Goal: Navigation & Orientation: Find specific page/section

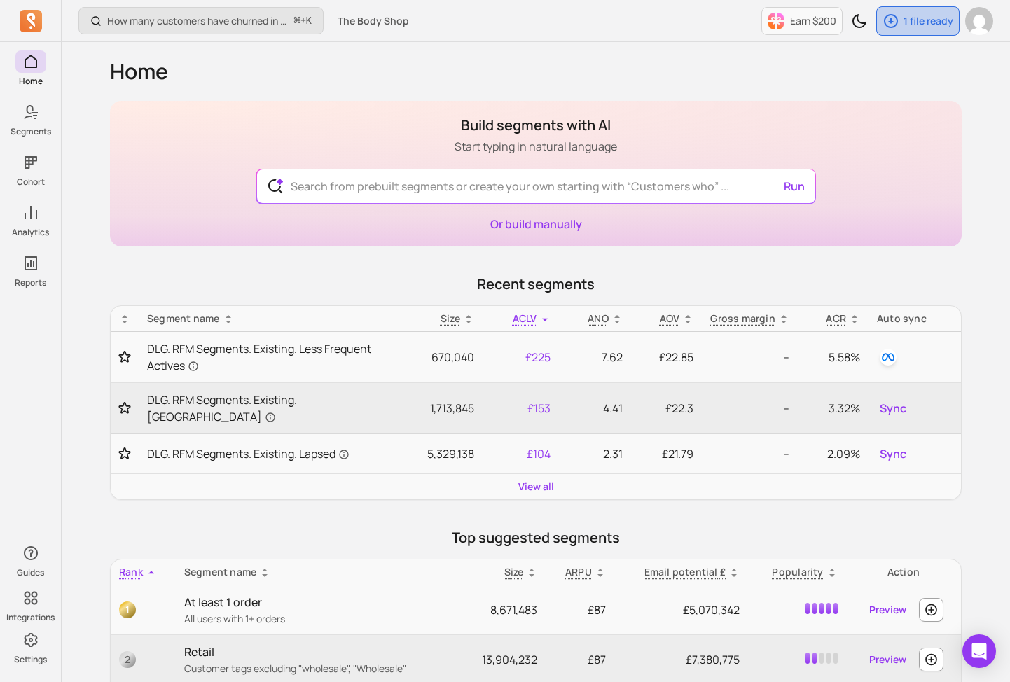
click at [941, 22] on p "1 file ready" at bounding box center [929, 21] width 50 height 14
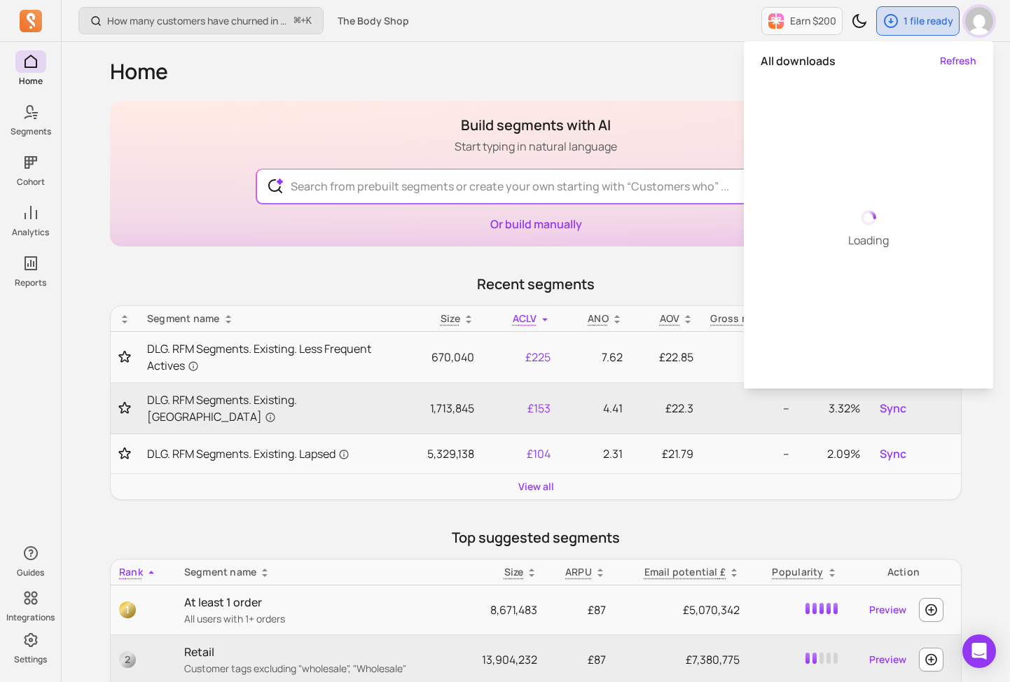
click at [965, 20] on img "button" at bounding box center [979, 21] width 28 height 28
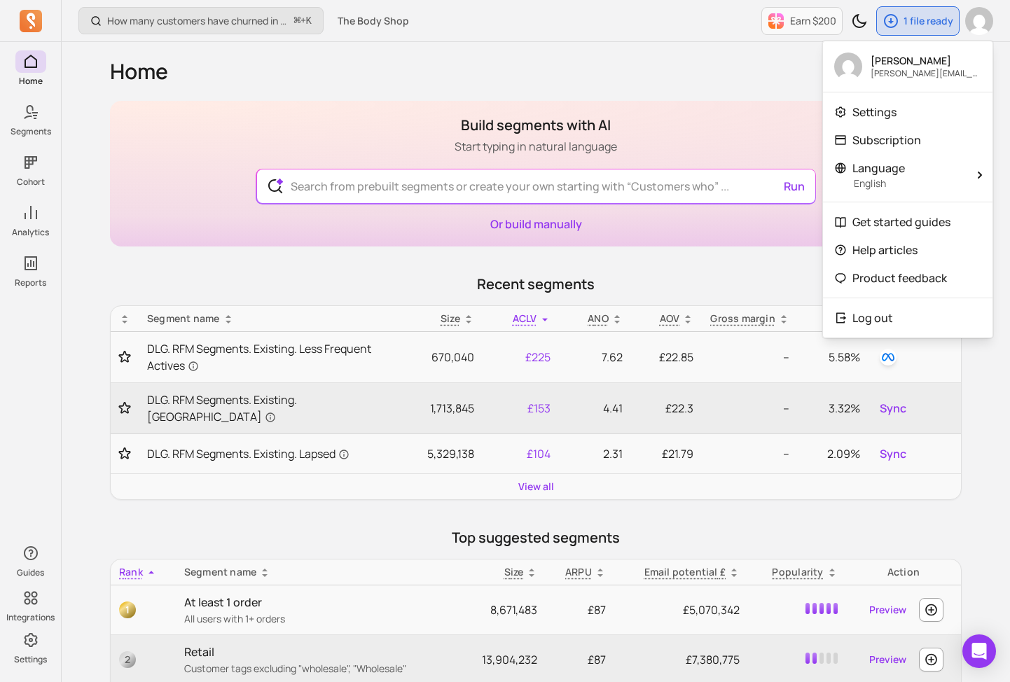
click at [72, 85] on div "How many customers have churned in the period? ⌘ + K The Body Shop Earn $200 1 …" at bounding box center [536, 639] width 948 height 1278
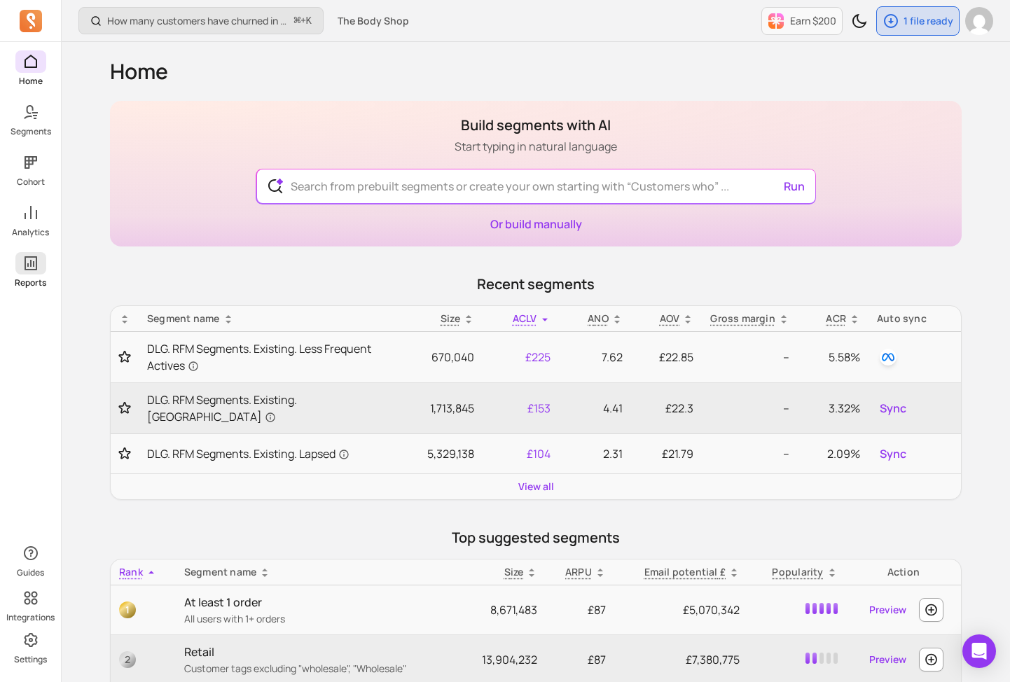
click at [36, 265] on icon at bounding box center [30, 263] width 17 height 17
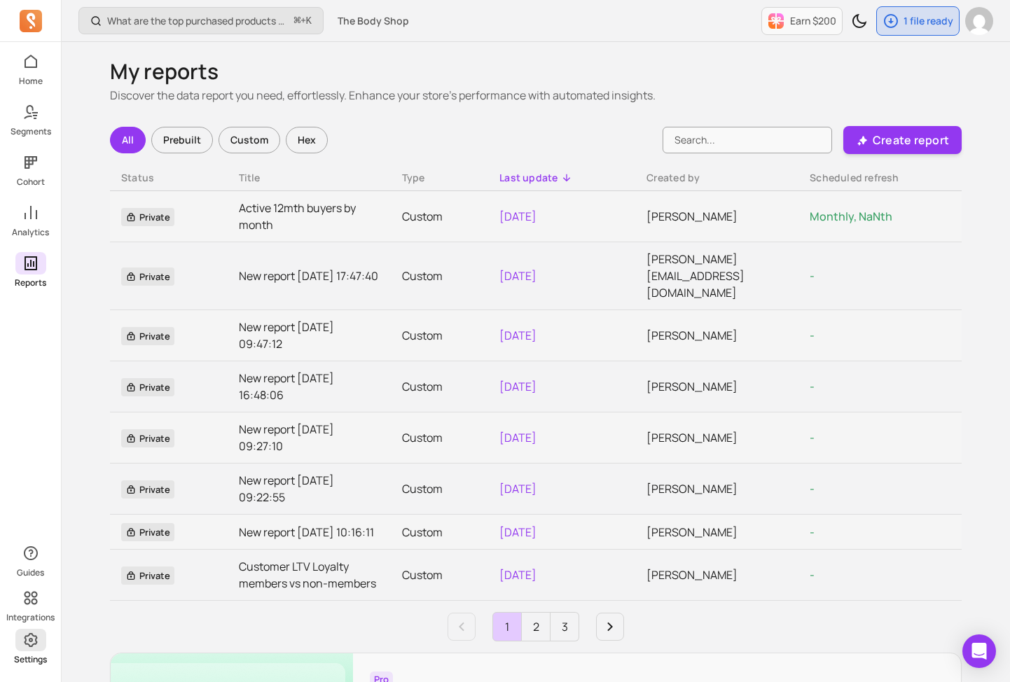
click at [33, 642] on icon at bounding box center [30, 640] width 17 height 17
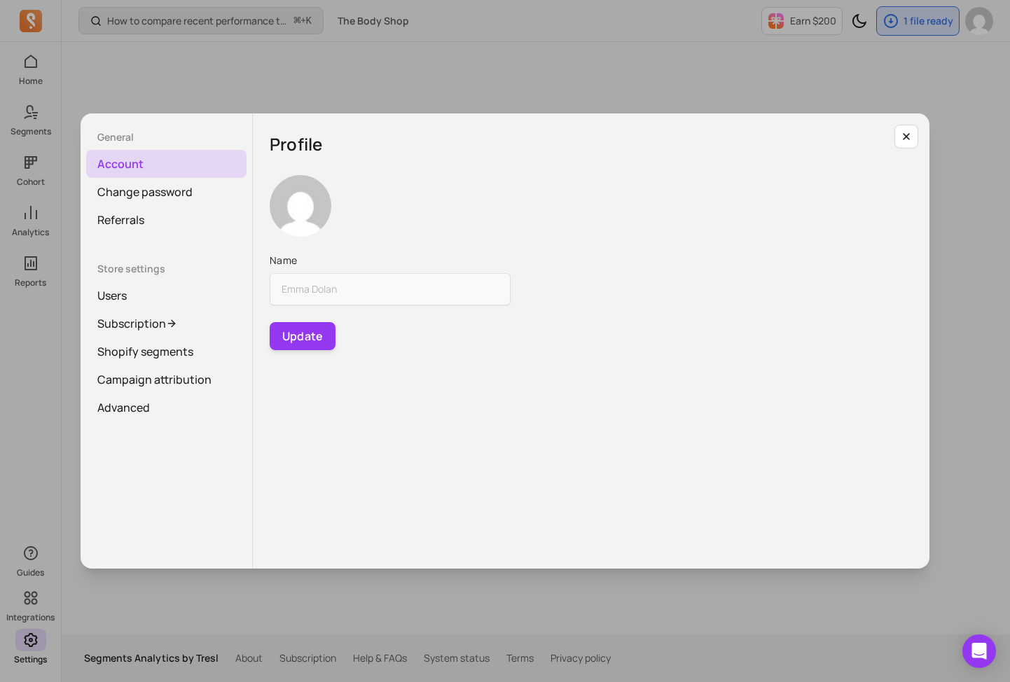
click at [24, 389] on div "General Account Change password Referrals Store settings Users Subscription Sho…" at bounding box center [505, 341] width 988 height 660
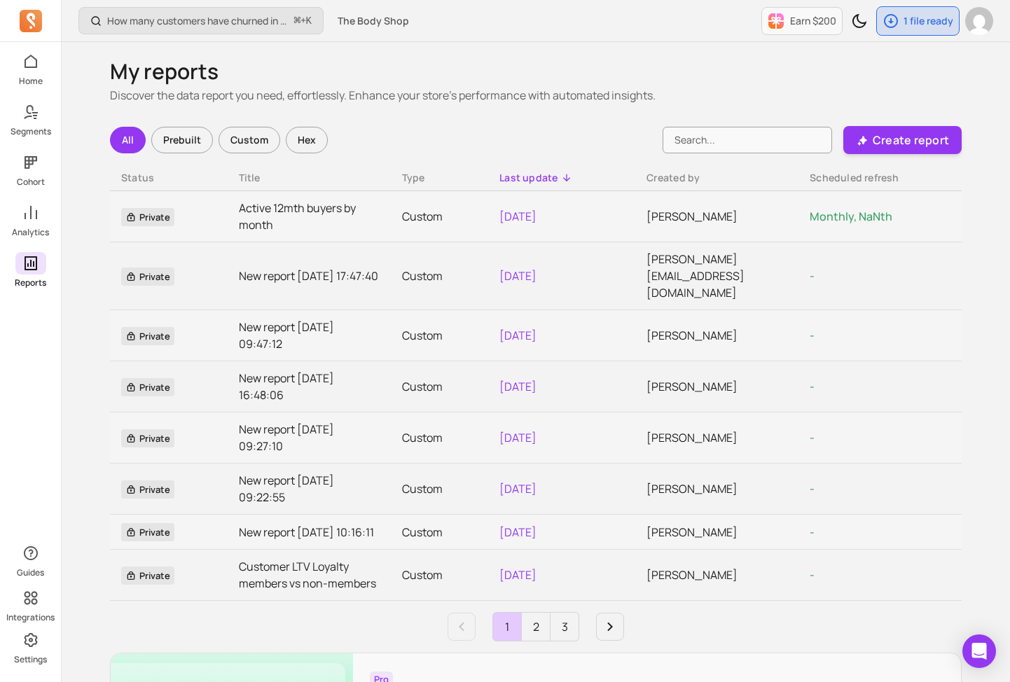
click at [25, 269] on icon at bounding box center [31, 263] width 13 height 14
click at [31, 225] on link "Analytics" at bounding box center [30, 220] width 61 height 36
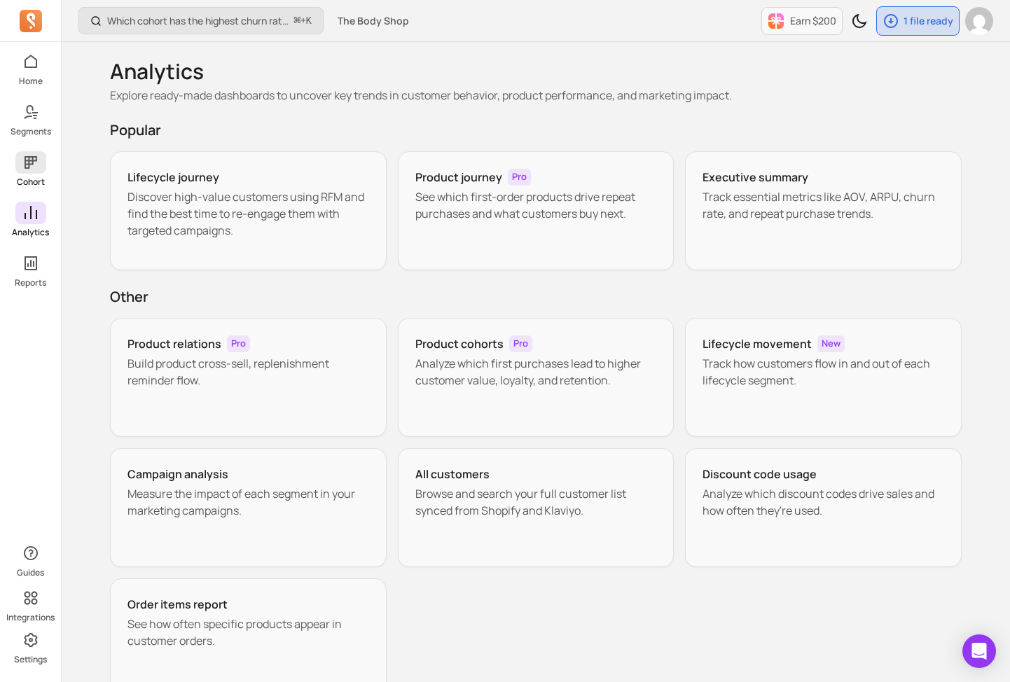
click at [35, 163] on icon at bounding box center [30, 162] width 17 height 17
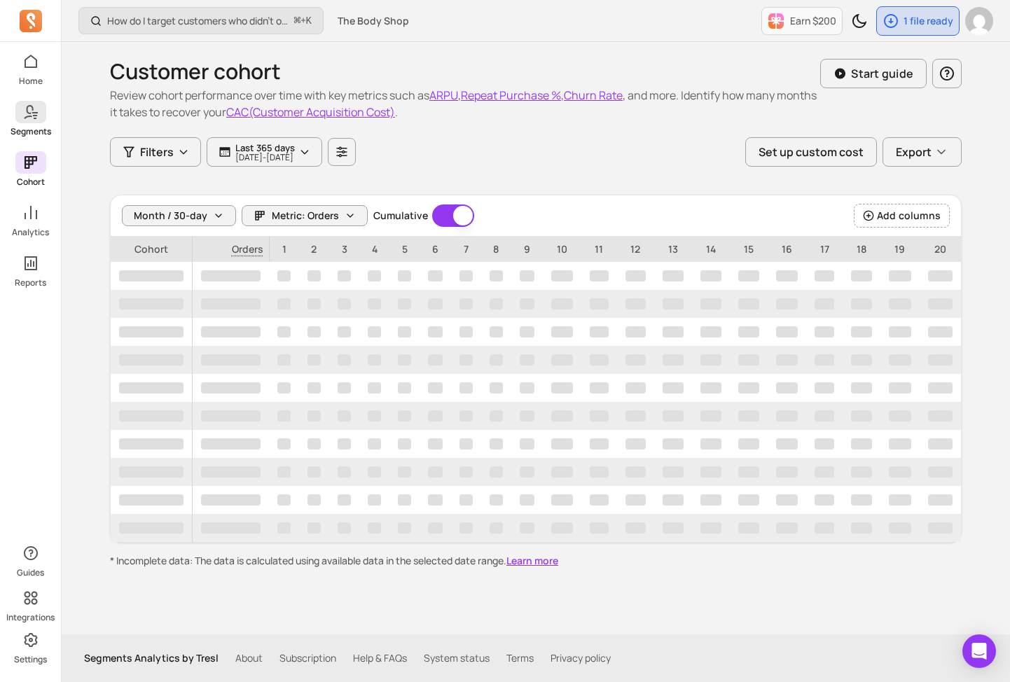
click at [34, 109] on icon at bounding box center [30, 112] width 17 height 17
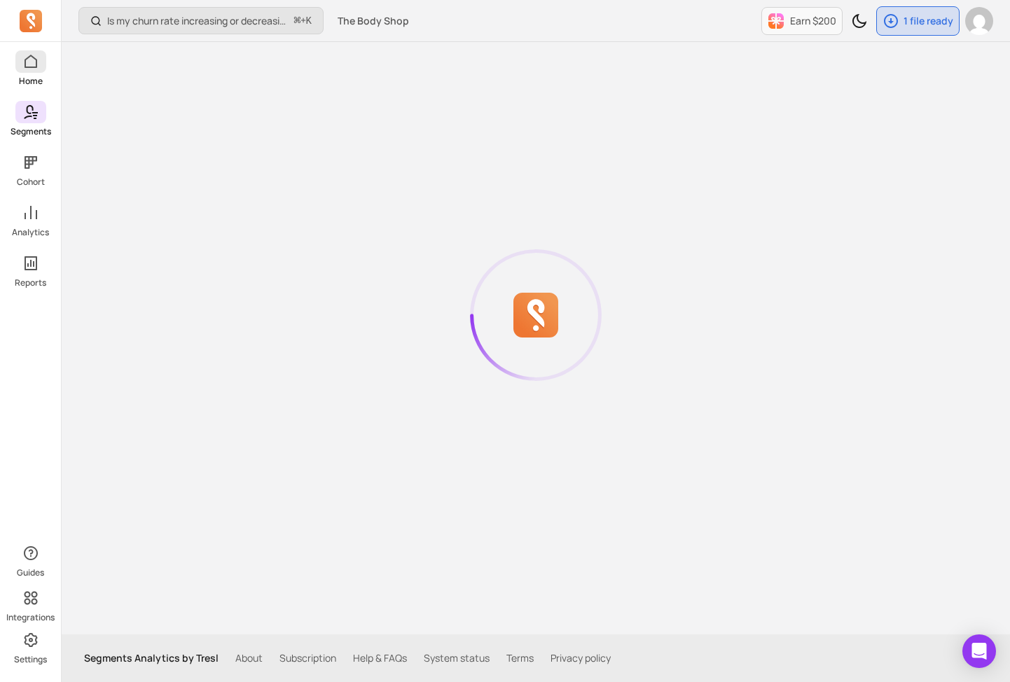
click at [33, 60] on icon at bounding box center [30, 61] width 17 height 17
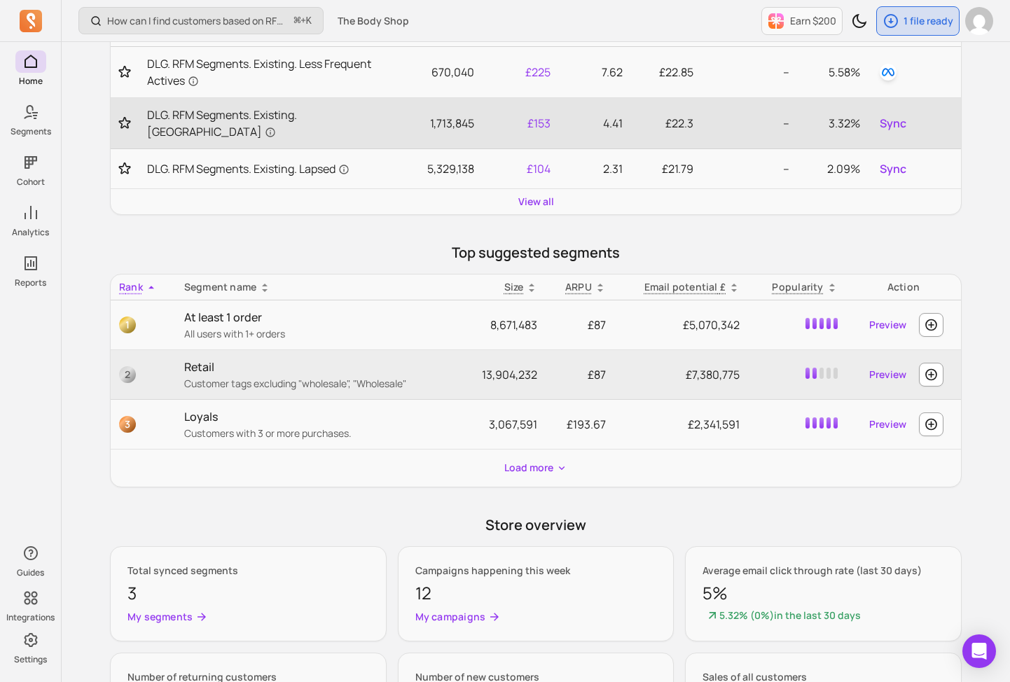
scroll to position [37, 0]
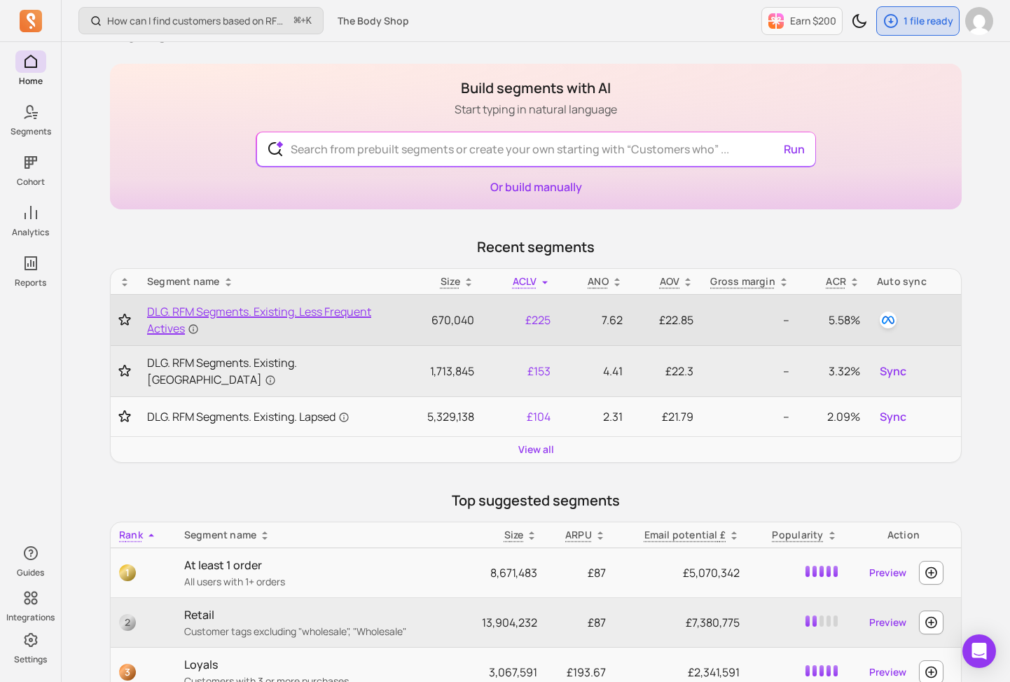
click at [268, 314] on span "DLG. RFM Segments. Existing. Less Frequent Actives" at bounding box center [266, 320] width 238 height 34
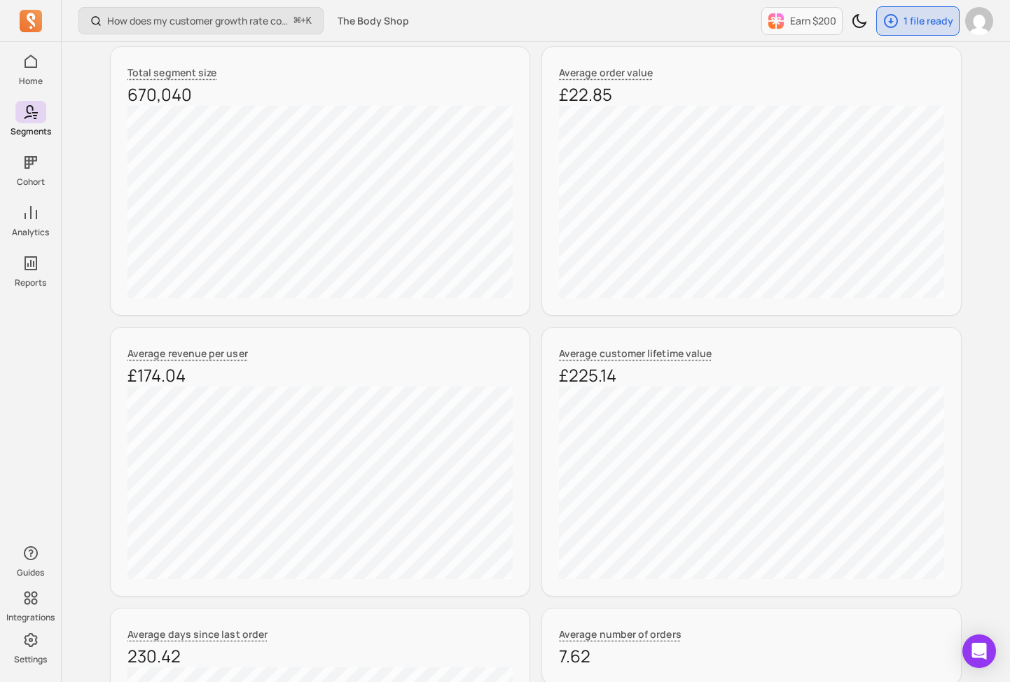
scroll to position [30, 0]
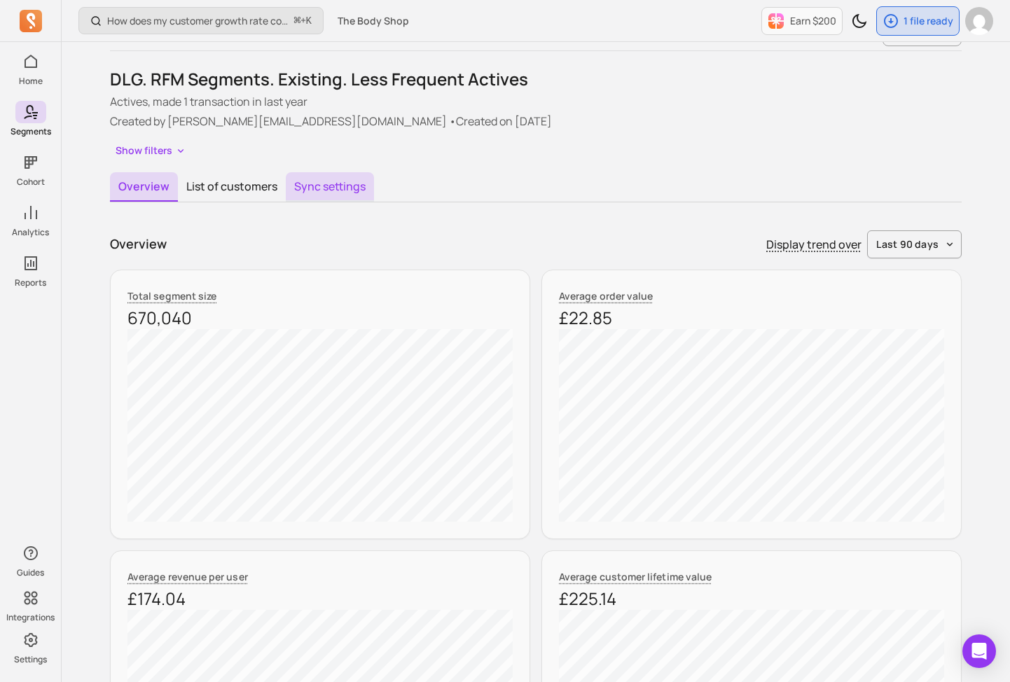
click at [330, 188] on button "Sync settings" at bounding box center [330, 186] width 88 height 29
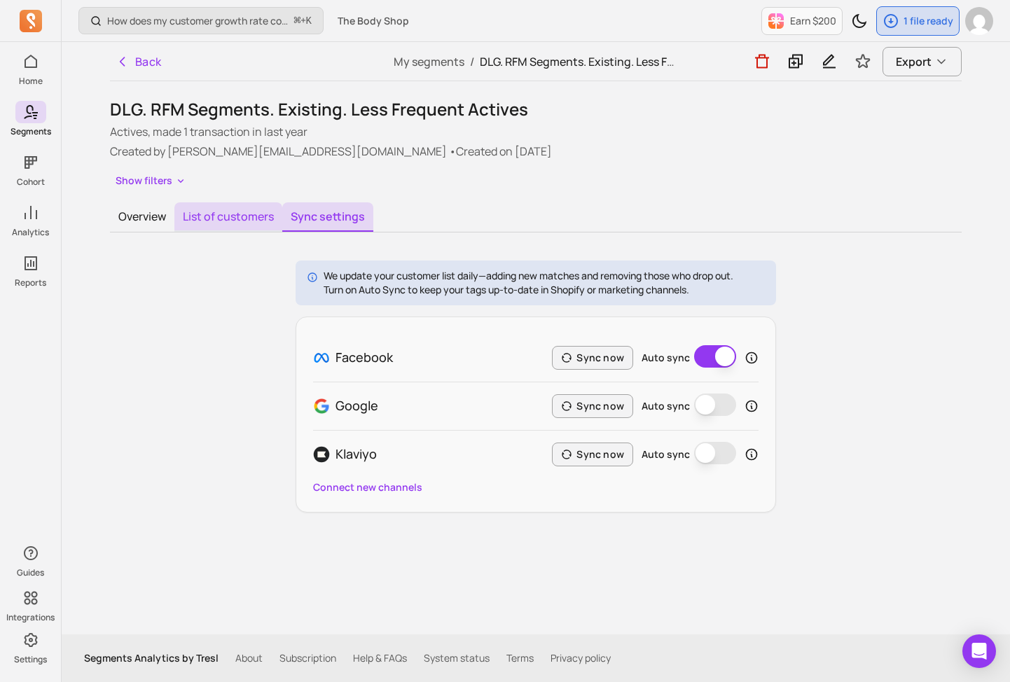
click at [238, 207] on button "List of customers" at bounding box center [228, 216] width 108 height 29
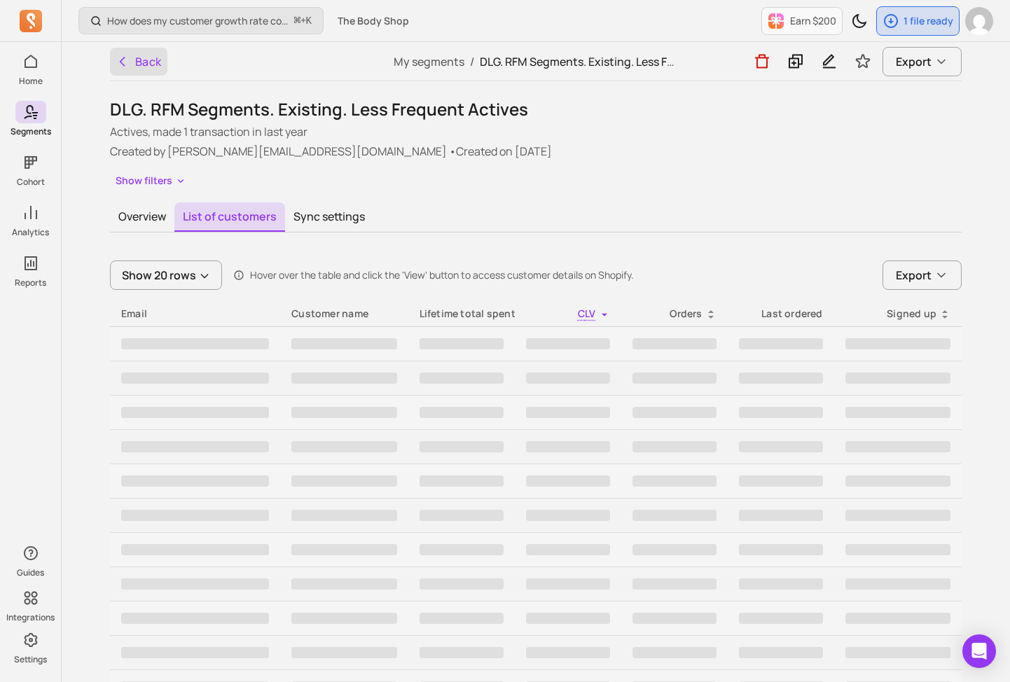
click at [148, 57] on button "Back" at bounding box center [138, 62] width 57 height 28
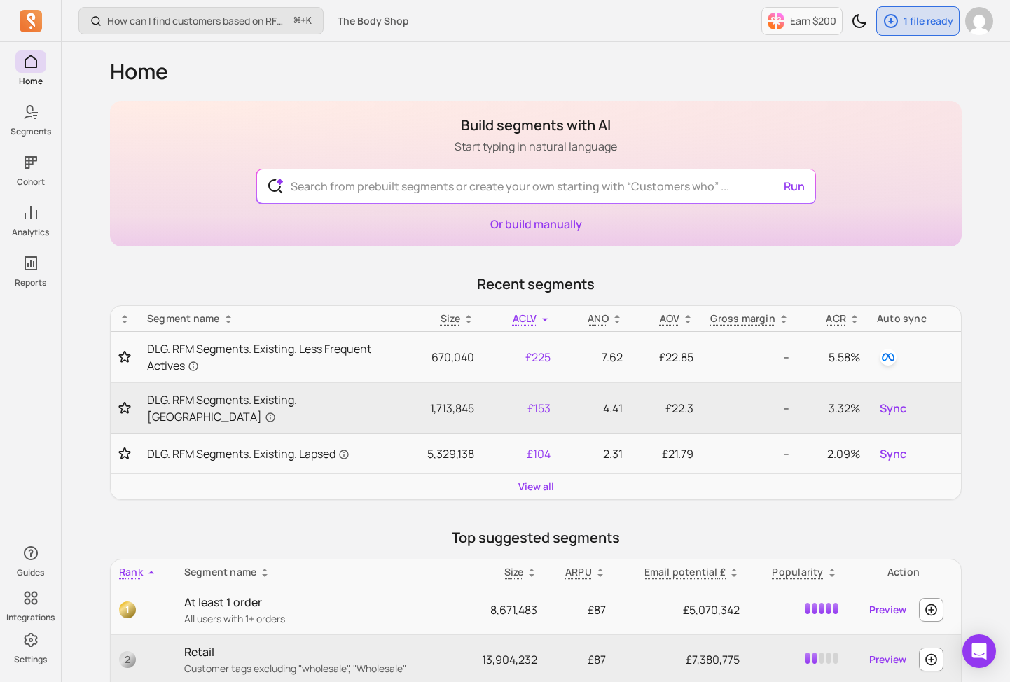
scroll to position [37, 0]
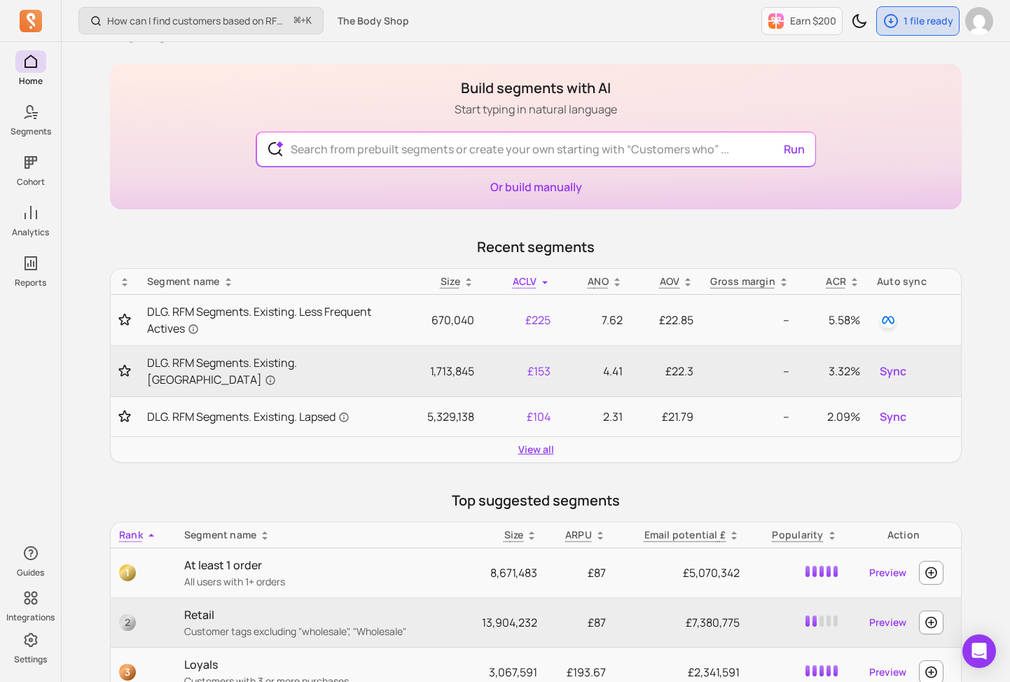
click at [544, 443] on link "View all" at bounding box center [536, 450] width 36 height 14
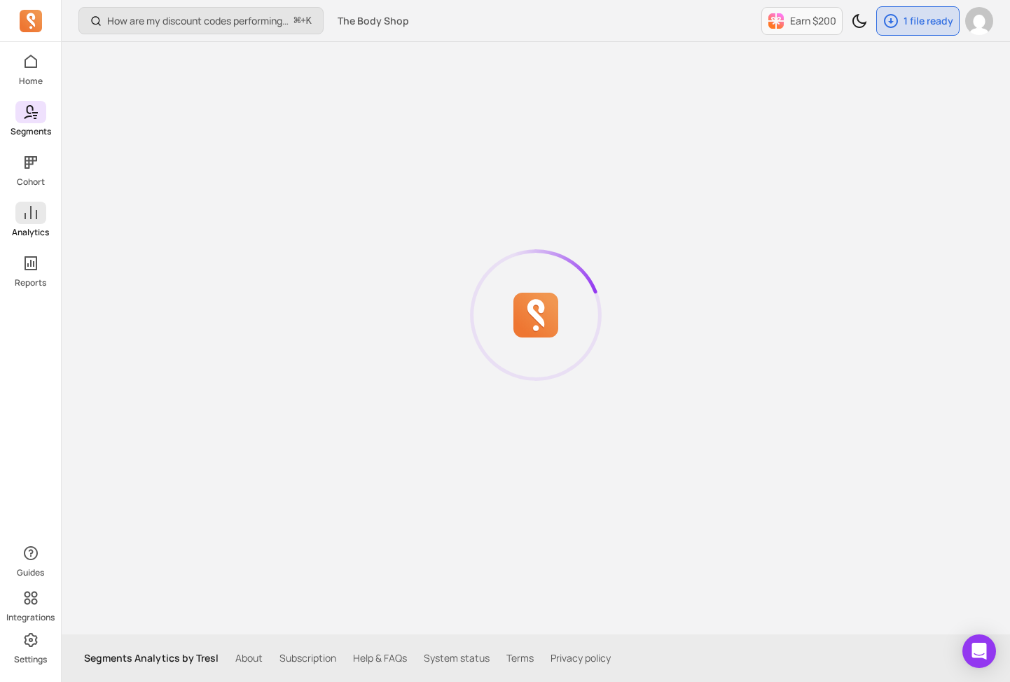
click at [18, 217] on span at bounding box center [30, 213] width 31 height 22
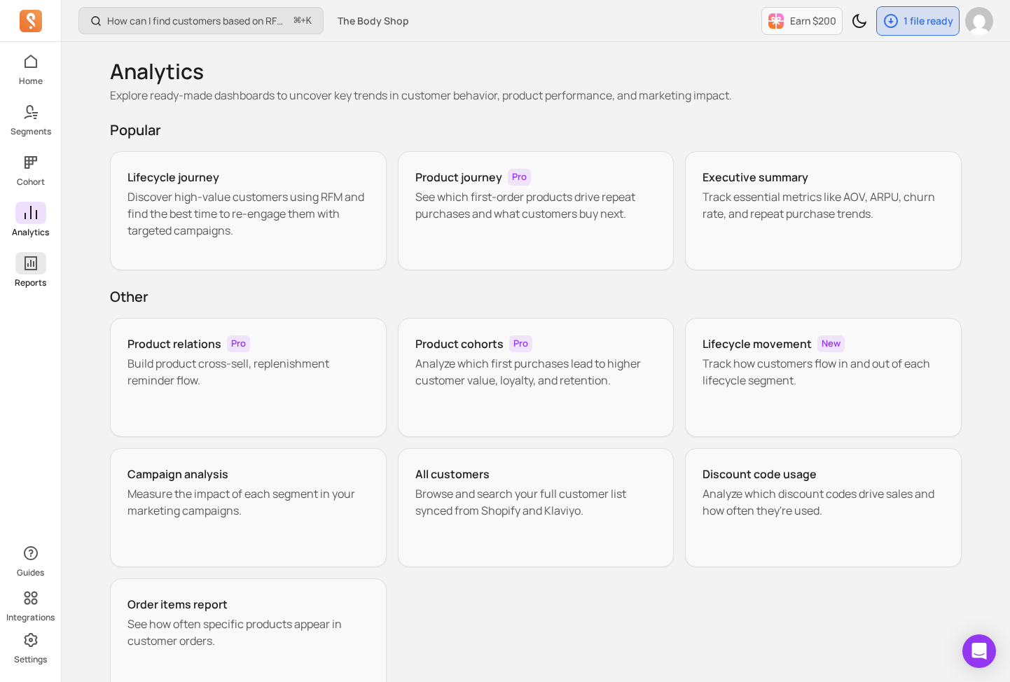
click at [32, 272] on span at bounding box center [30, 263] width 31 height 22
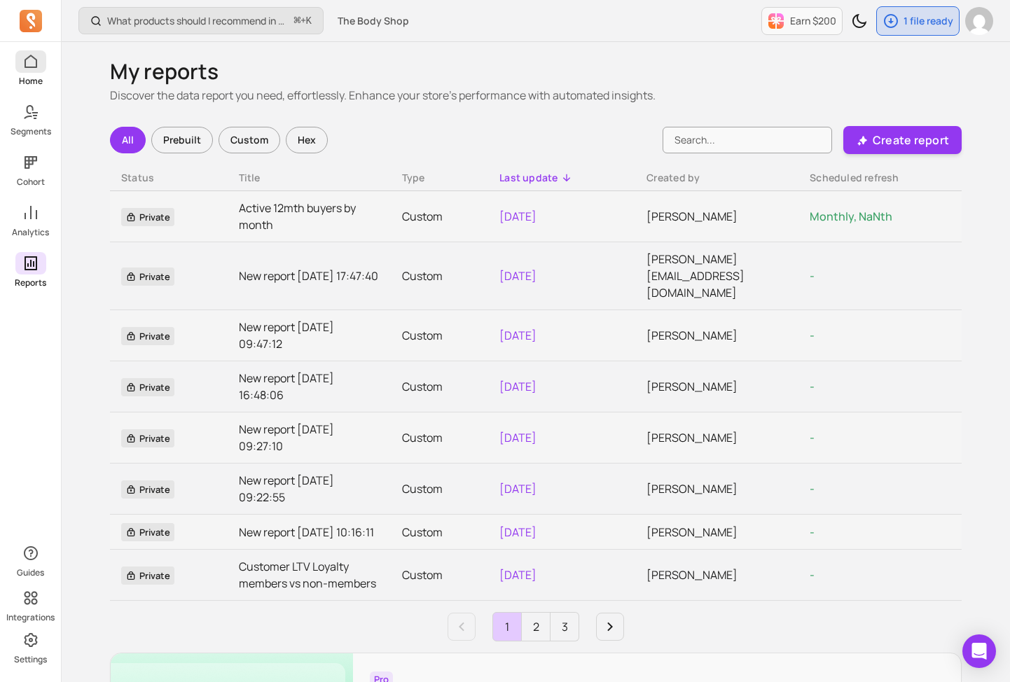
click at [27, 76] on p "Home" at bounding box center [31, 81] width 24 height 11
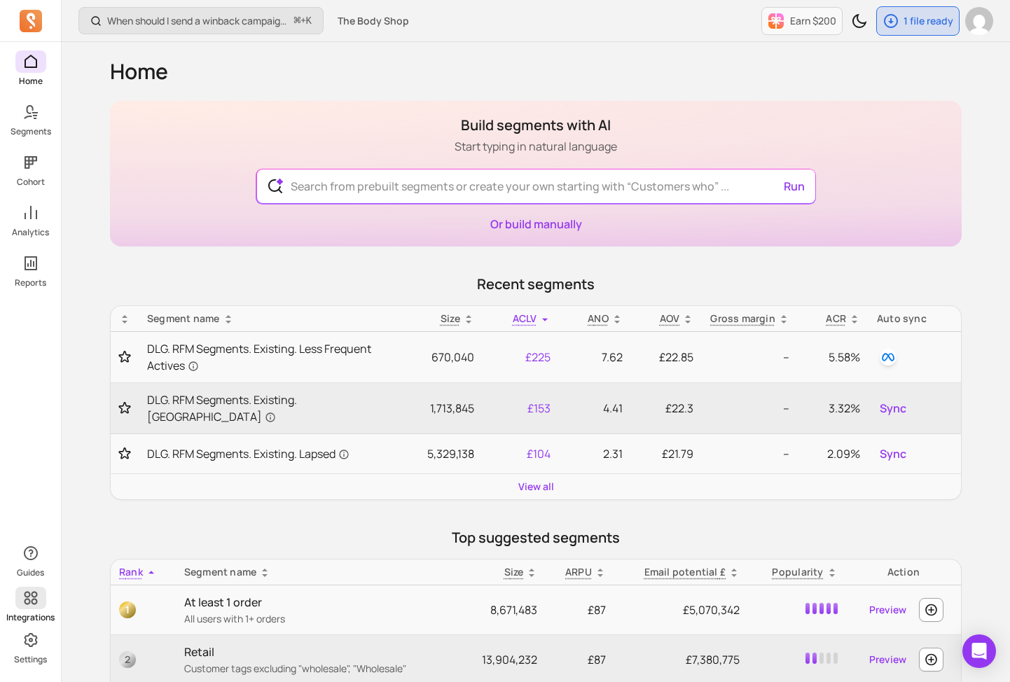
click at [34, 599] on icon at bounding box center [30, 598] width 13 height 13
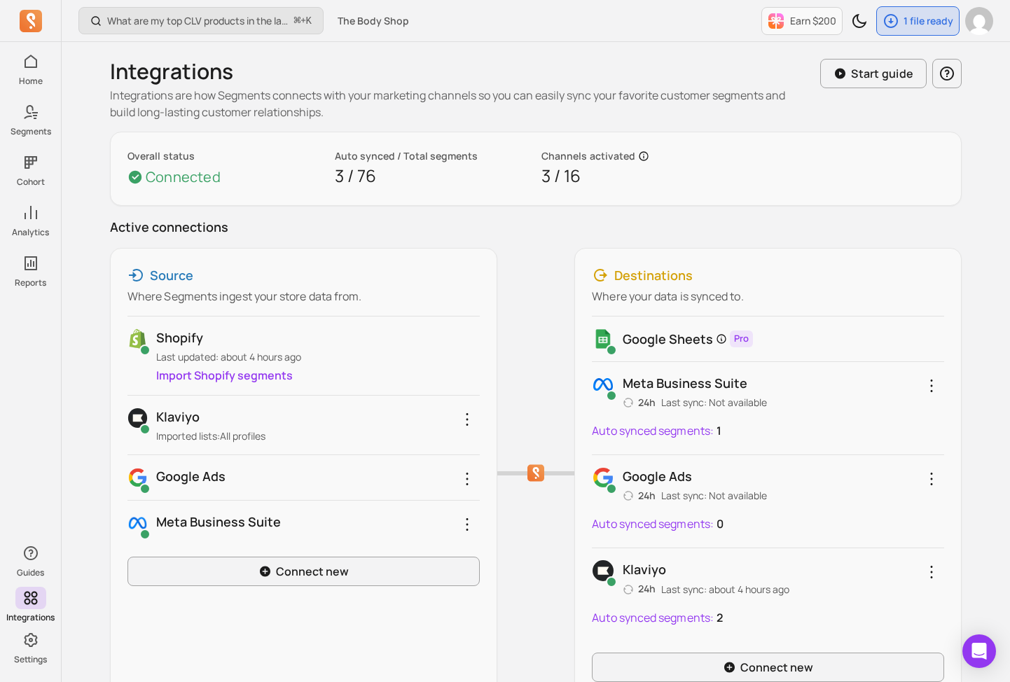
click at [190, 351] on p "Last updated: about 4 hours ago" at bounding box center [317, 357] width 323 height 14
click at [877, 221] on p "Active connections" at bounding box center [536, 227] width 852 height 20
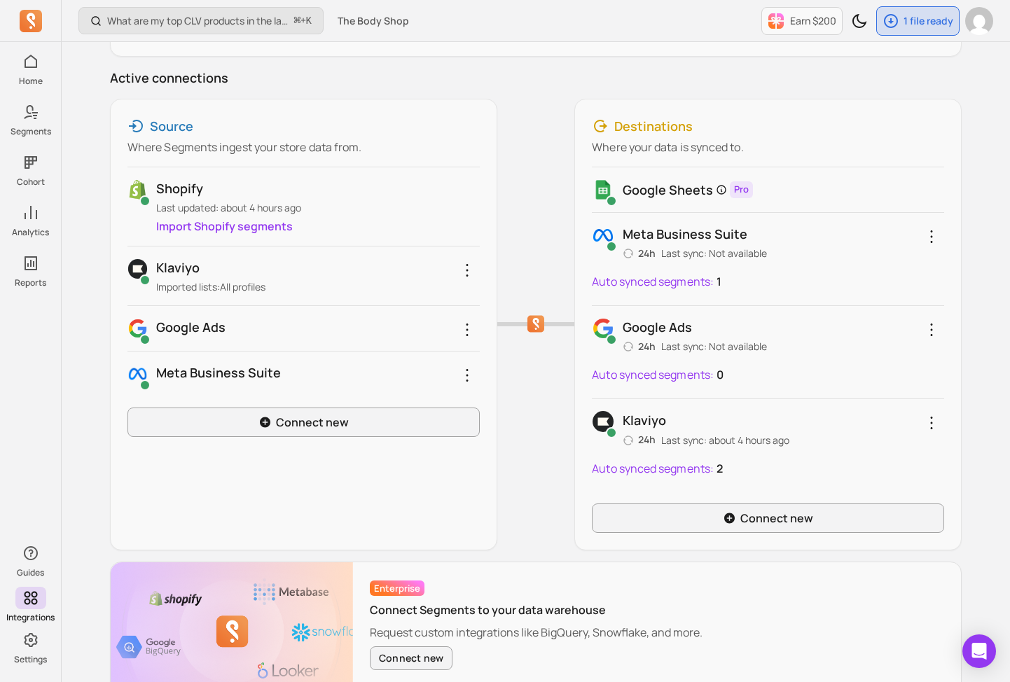
scroll to position [177, 0]
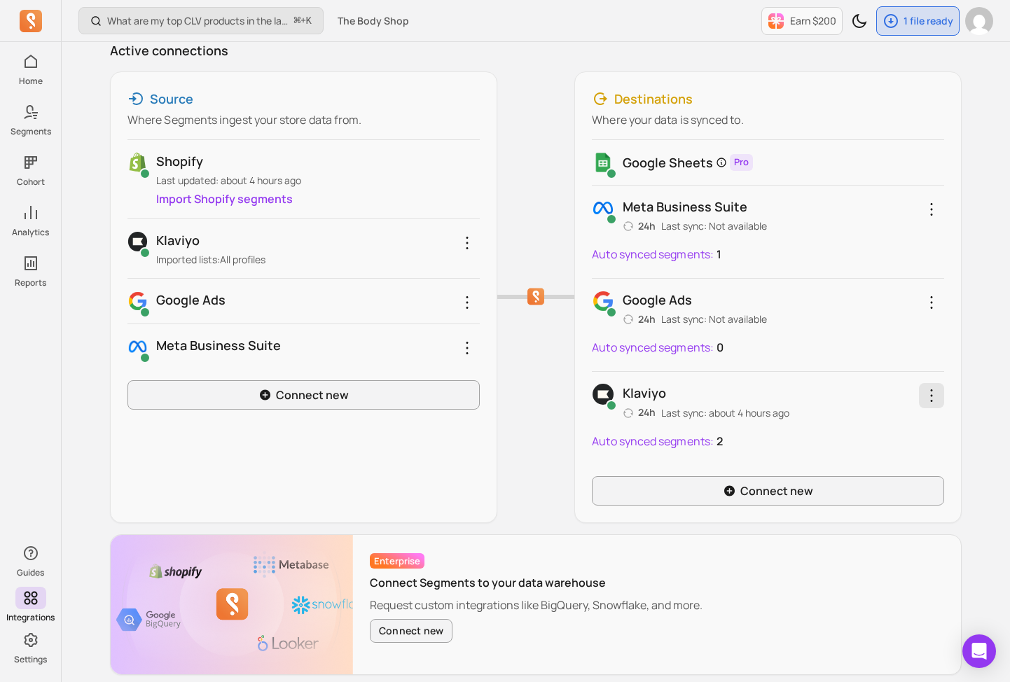
click at [936, 399] on icon "button" at bounding box center [931, 395] width 17 height 17
click at [980, 363] on div "Integrations Integrations are how Segments connects with your marketing channel…" at bounding box center [536, 279] width 897 height 826
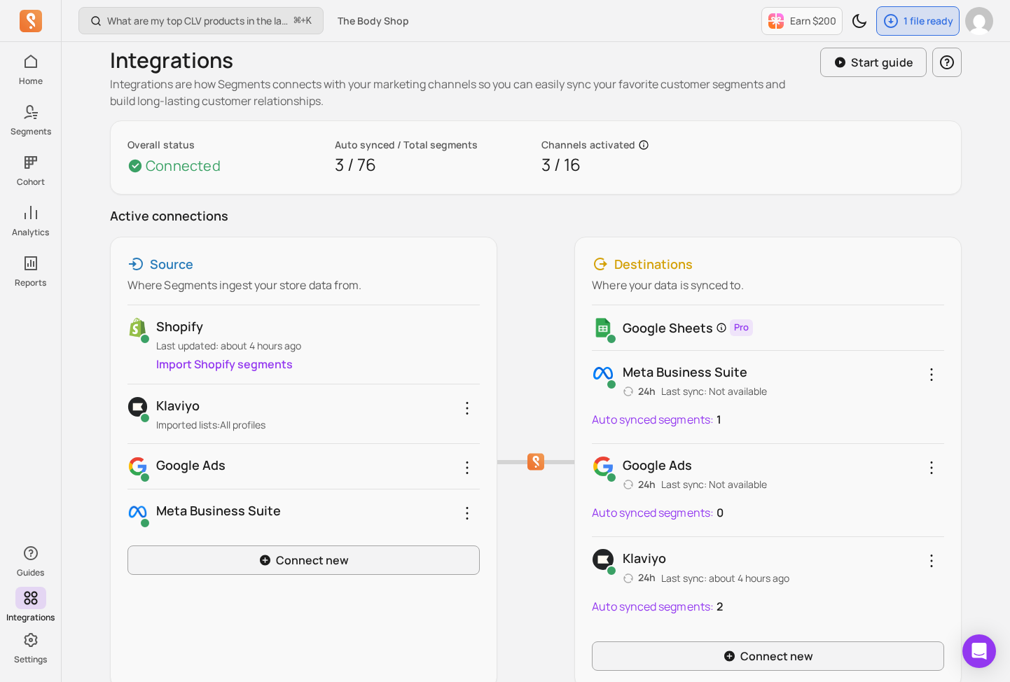
scroll to position [0, 0]
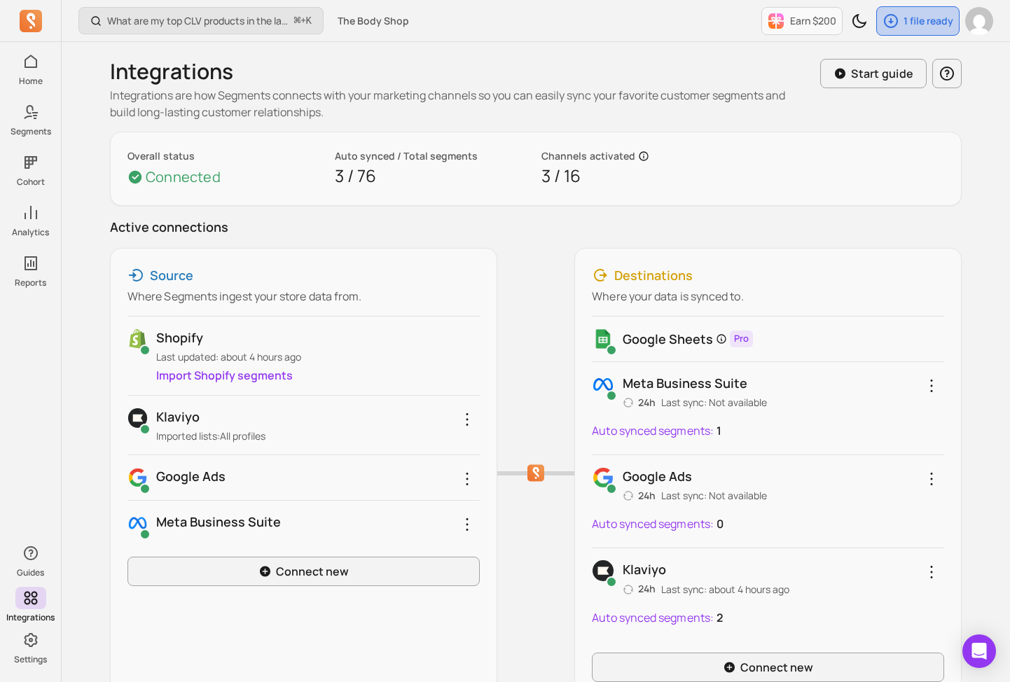
click at [894, 25] on icon "button" at bounding box center [891, 21] width 17 height 17
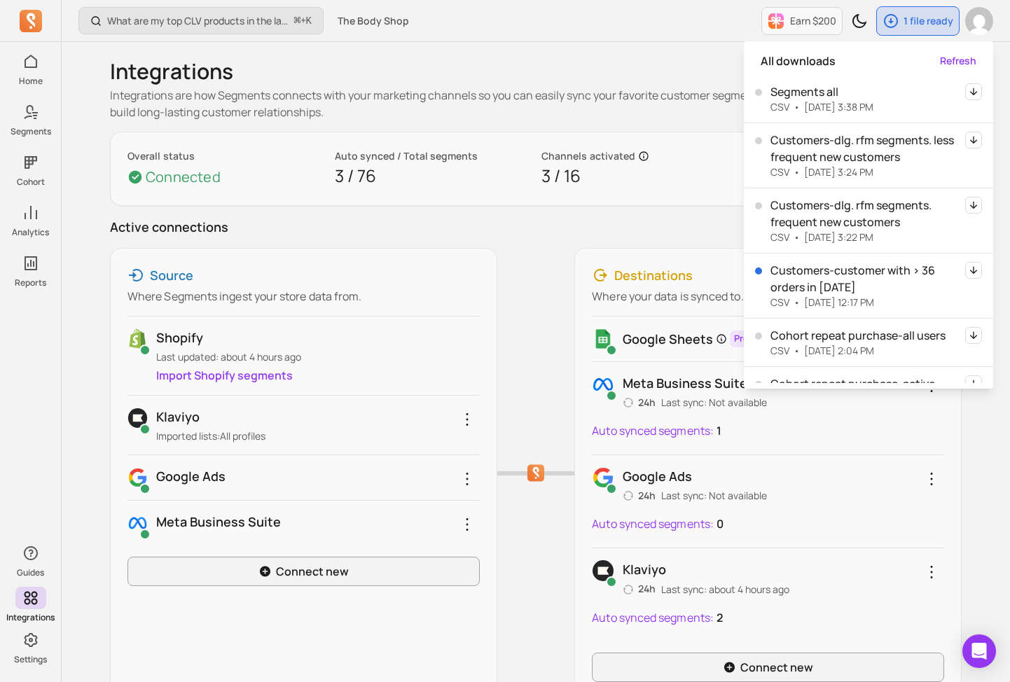
click at [969, 89] on icon "button" at bounding box center [973, 91] width 17 height 17
click at [684, 41] on div "What are my top CLV products in the last 90 days? ⌘ + K The Body Shop Earn $200…" at bounding box center [536, 21] width 948 height 42
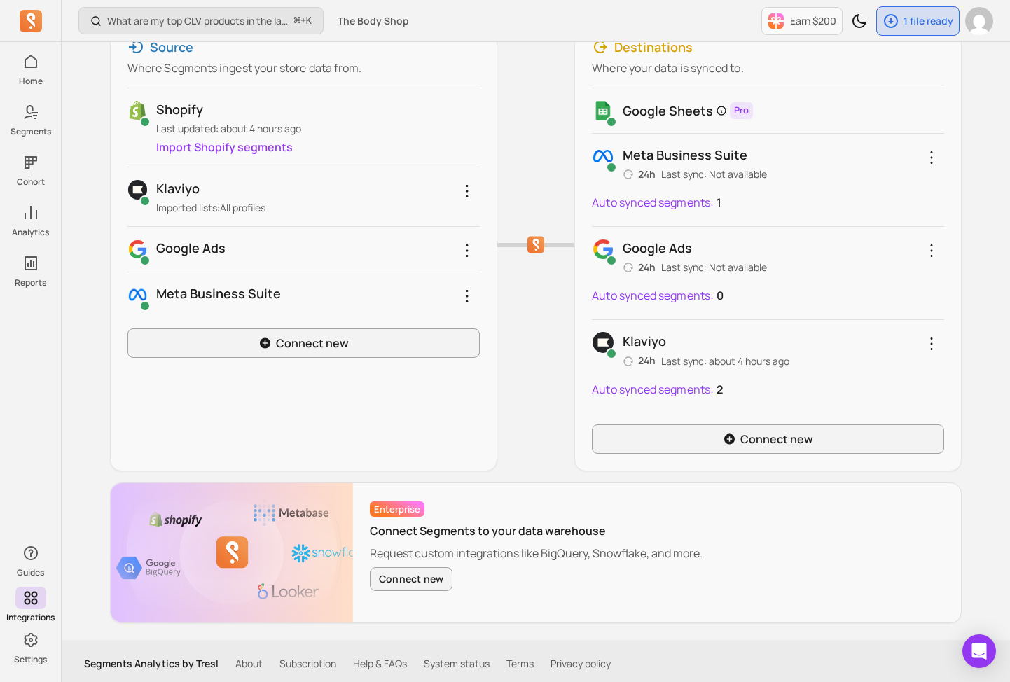
scroll to position [235, 0]
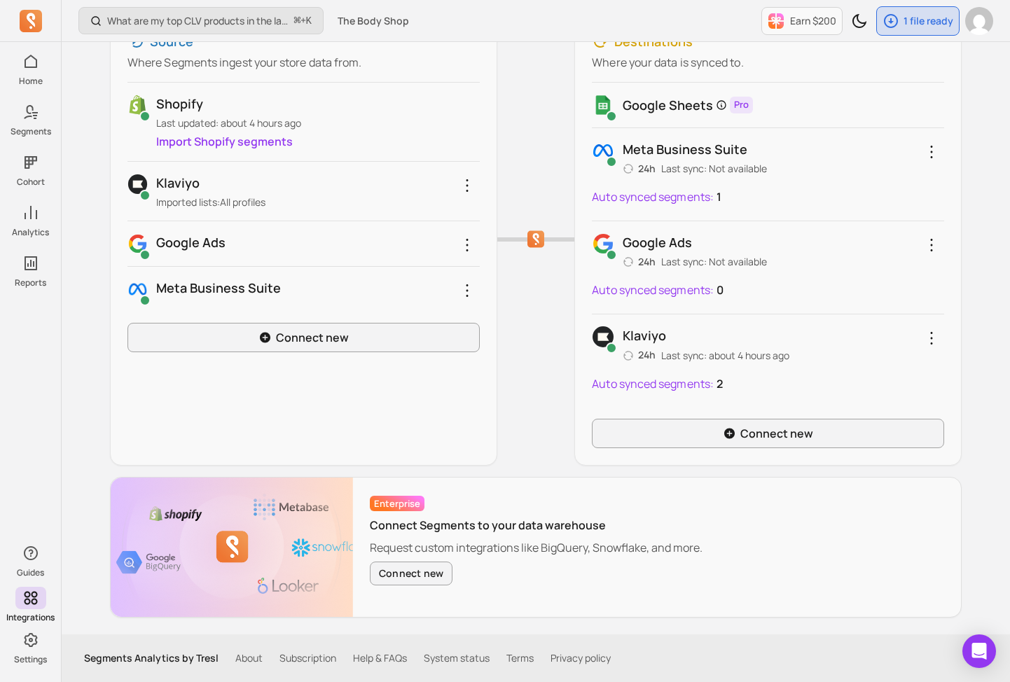
click at [388, 656] on link "Help & FAQs" at bounding box center [380, 658] width 54 height 14
